Goal: Check status: Check status

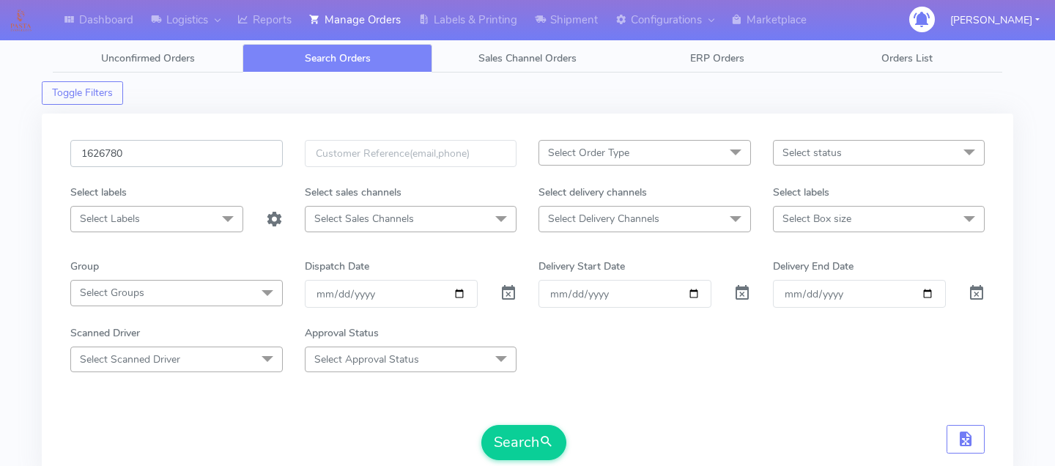
click at [207, 154] on input "1626780" at bounding box center [176, 153] width 213 height 27
paste input "1627146"
type input "1627146"
click at [522, 441] on button "Search" at bounding box center [523, 442] width 85 height 35
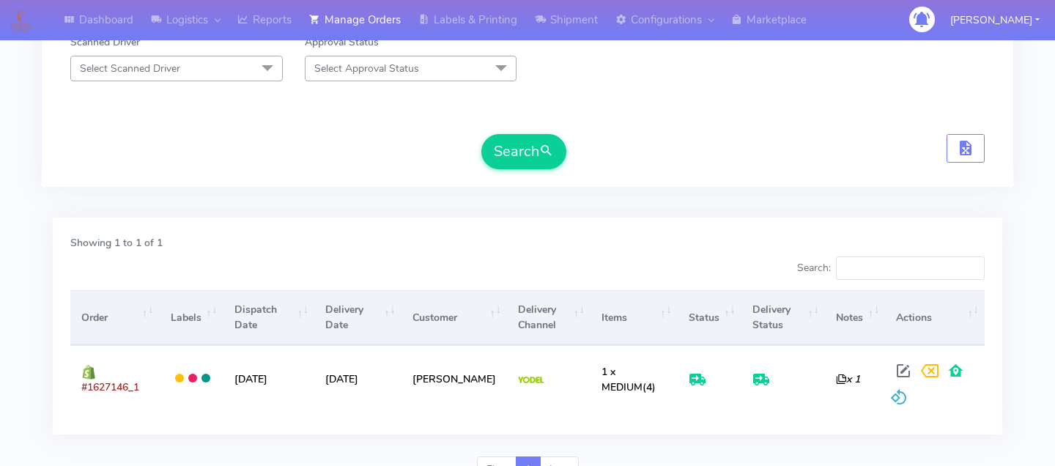
scroll to position [363, 0]
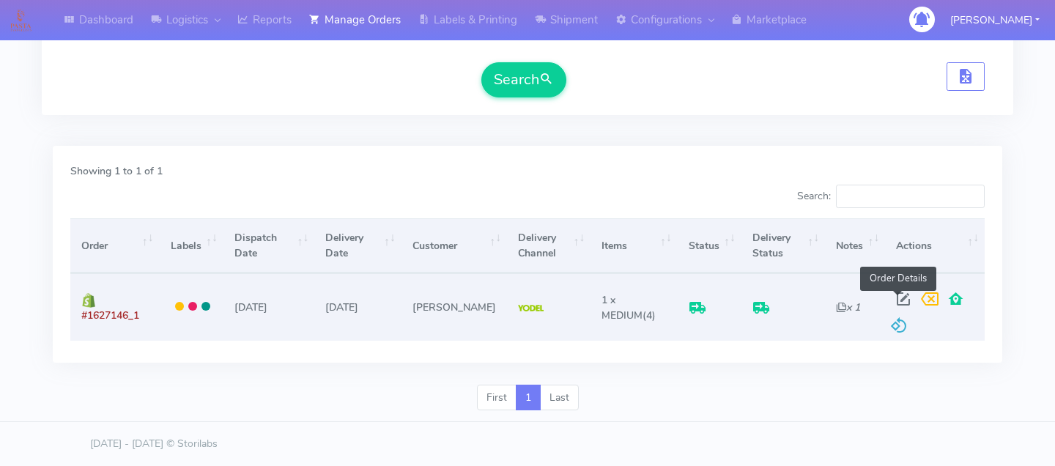
click at [901, 295] on span at bounding box center [903, 302] width 26 height 14
select select "5"
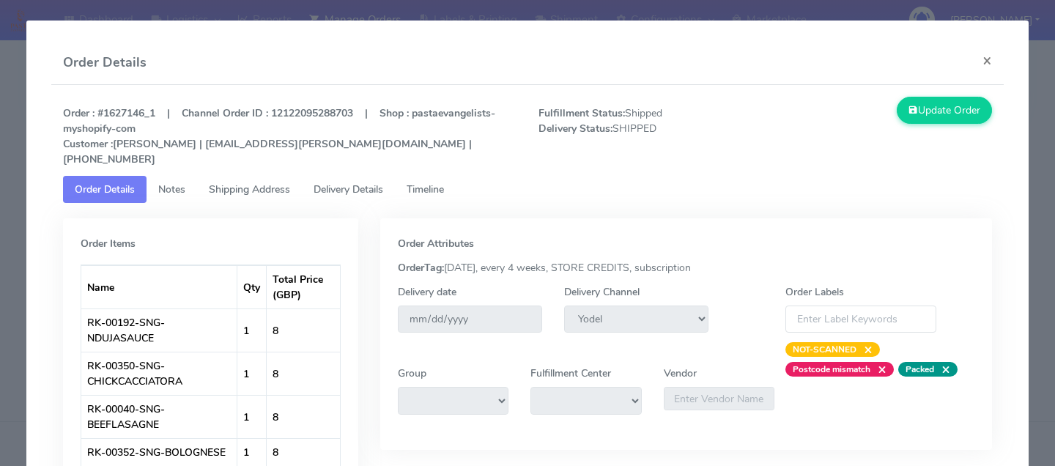
click at [372, 176] on link "Delivery Details" at bounding box center [348, 189] width 93 height 27
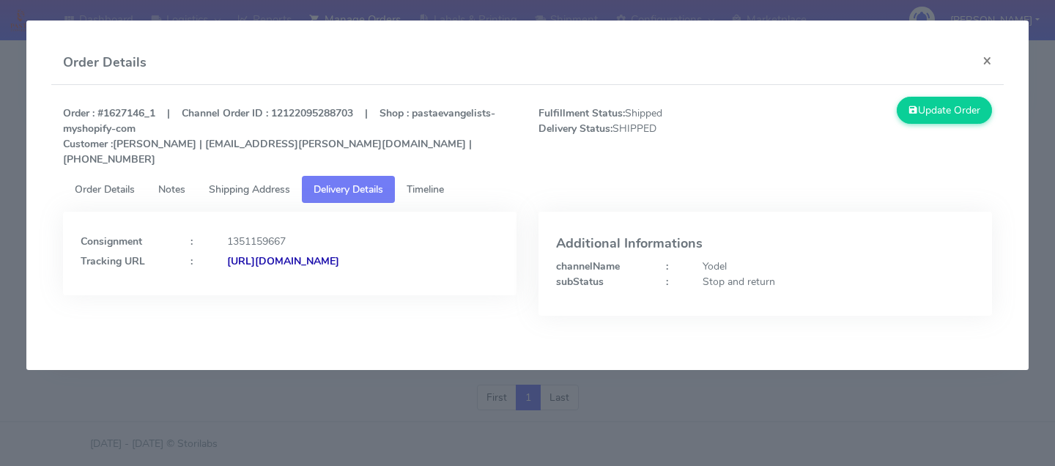
click at [403, 176] on link "Timeline" at bounding box center [425, 189] width 61 height 27
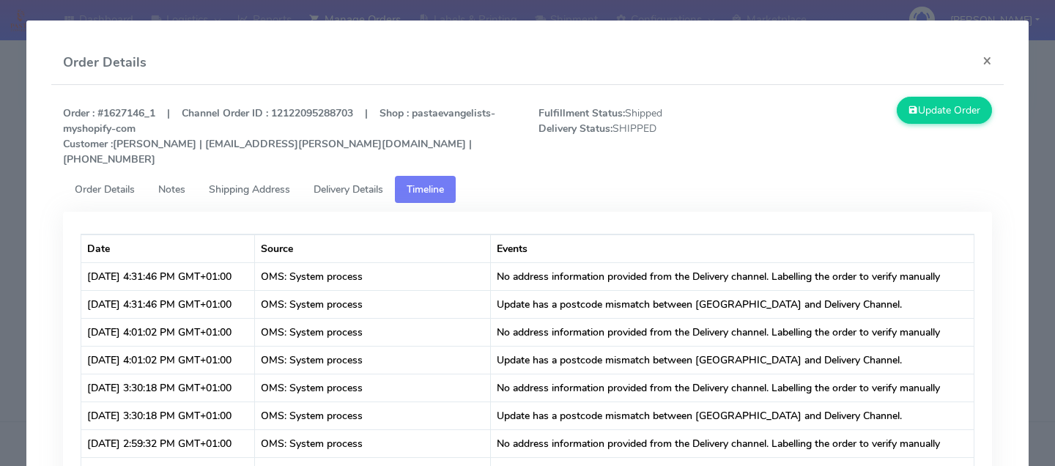
click at [351, 182] on span "Delivery Details" at bounding box center [349, 189] width 70 height 14
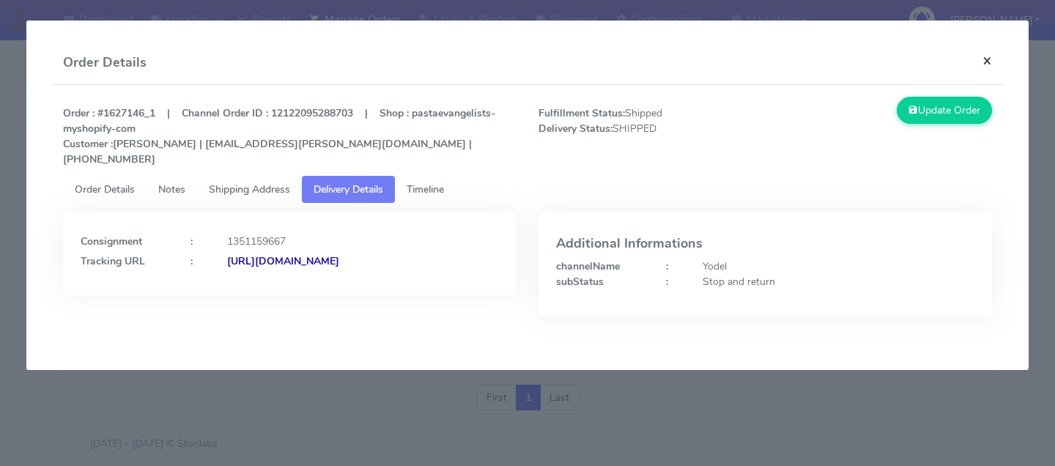
click at [986, 65] on button "×" at bounding box center [987, 60] width 33 height 39
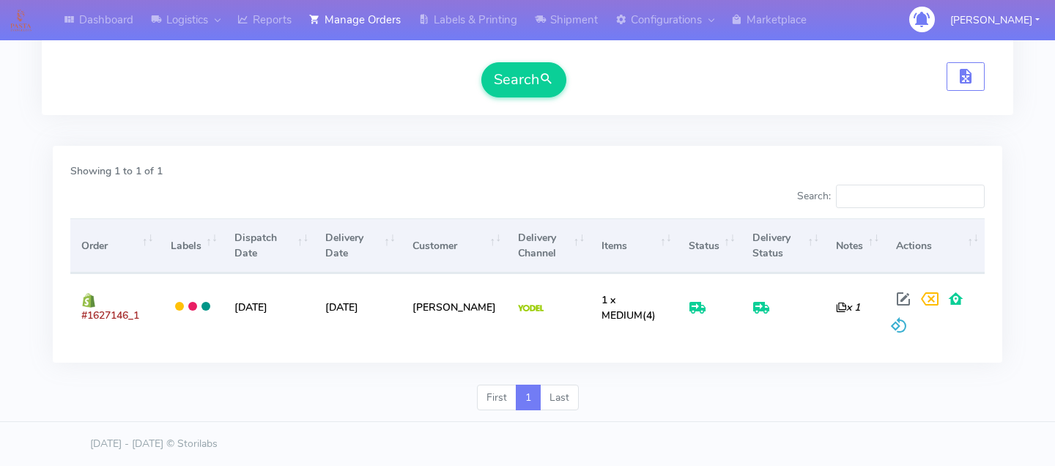
click at [1043, 221] on div "Dashboard Logistics [GEOGRAPHIC_DATA] Logistics Reports Manage Orders Labels & …" at bounding box center [527, 43] width 1055 height 758
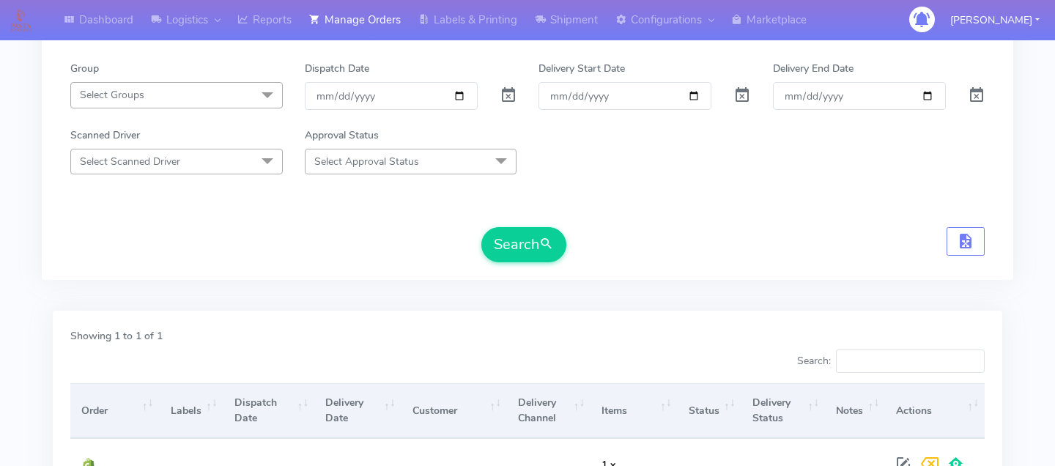
scroll to position [0, 0]
